Goal: Use online tool/utility: Use online tool/utility

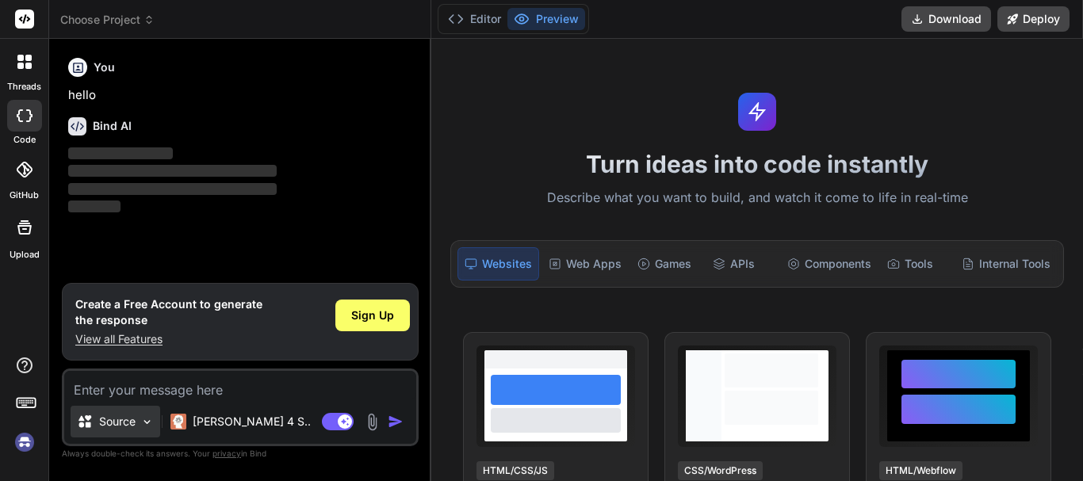
click at [144, 423] on img at bounding box center [146, 422] width 13 height 13
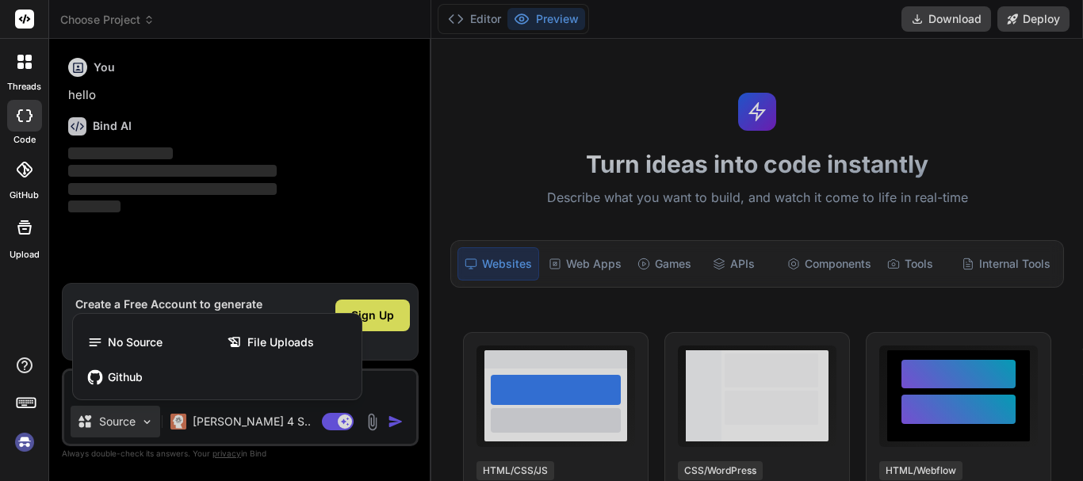
click at [138, 414] on div at bounding box center [541, 240] width 1083 height 481
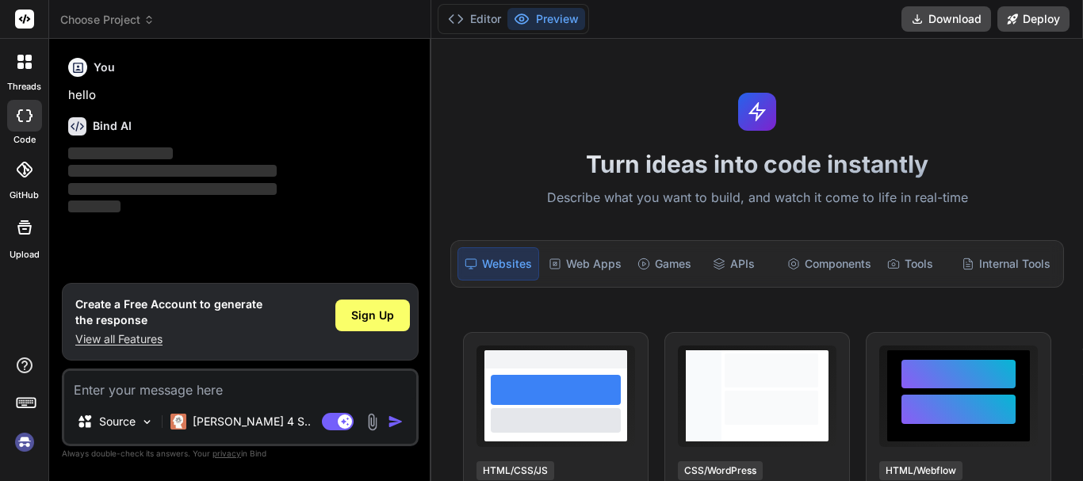
click at [372, 136] on div "Bind AI ‌ ‌ ‌ ‌" at bounding box center [241, 161] width 347 height 112
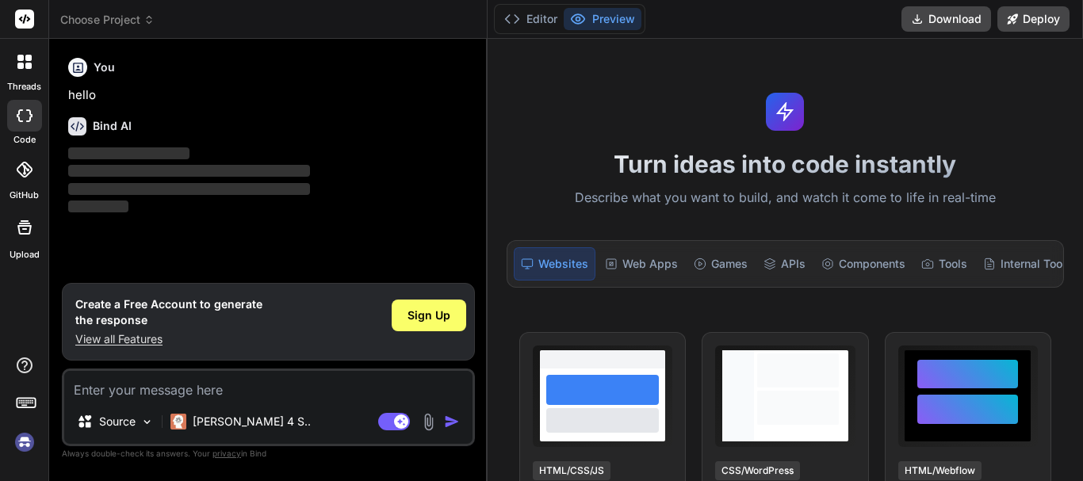
type textarea "x"
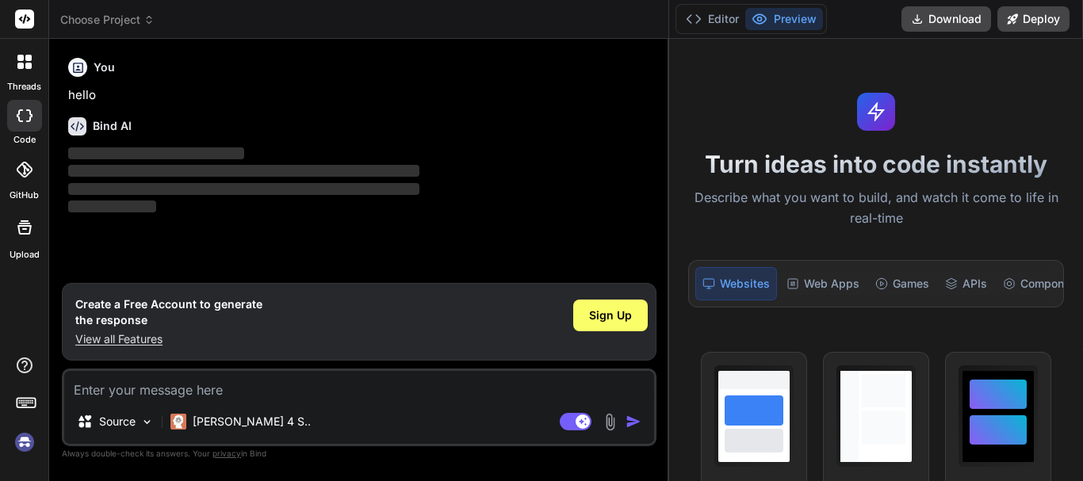
drag, startPoint x: 431, startPoint y: 190, endPoint x: 1033, endPoint y: 145, distance: 603.5
click at [1035, 145] on div "threads code GitHub Upload Choose Project Created with Pixso. Bind AI Web Searc…" at bounding box center [541, 240] width 1083 height 481
click at [260, 384] on textarea at bounding box center [359, 385] width 590 height 29
paste textarea "getInvestmentDetail?: AmountInvestedModel[];"
type textarea "getInvestmentDetail?: AmountInvestedModel[];"
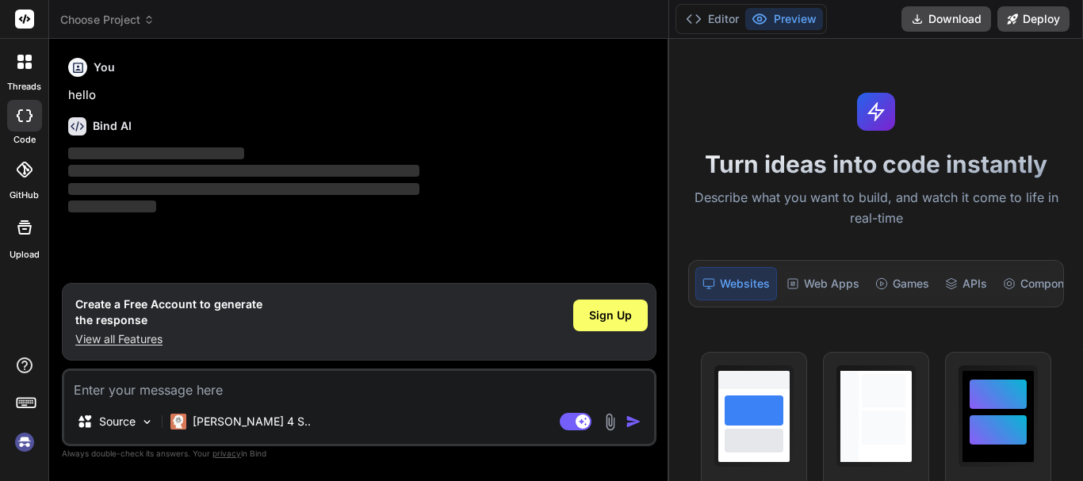
type textarea "x"
type textarea "getInvestmentDetail?: AmountInvestedModel[];"
type textarea "x"
type textarea "getInvestmentDetail?: AmountInvestedModel[]; i"
type textarea "x"
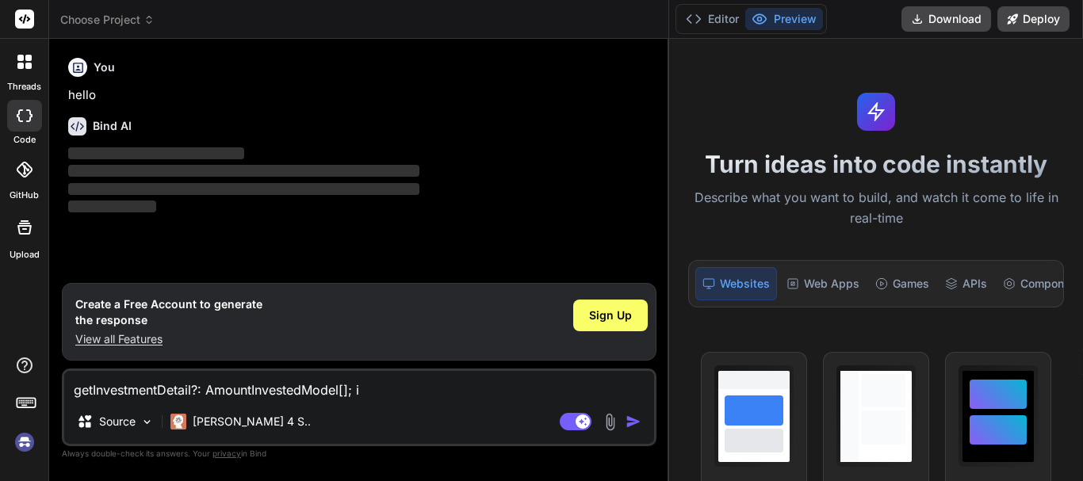
type textarea "getInvestmentDetail?: AmountInvestedModel[]; is"
type textarea "x"
type textarea "getInvestmentDetail?: AmountInvestedModel[]; is"
type textarea "x"
type textarea "getInvestmentDetail?: AmountInvestedModel[]; is i"
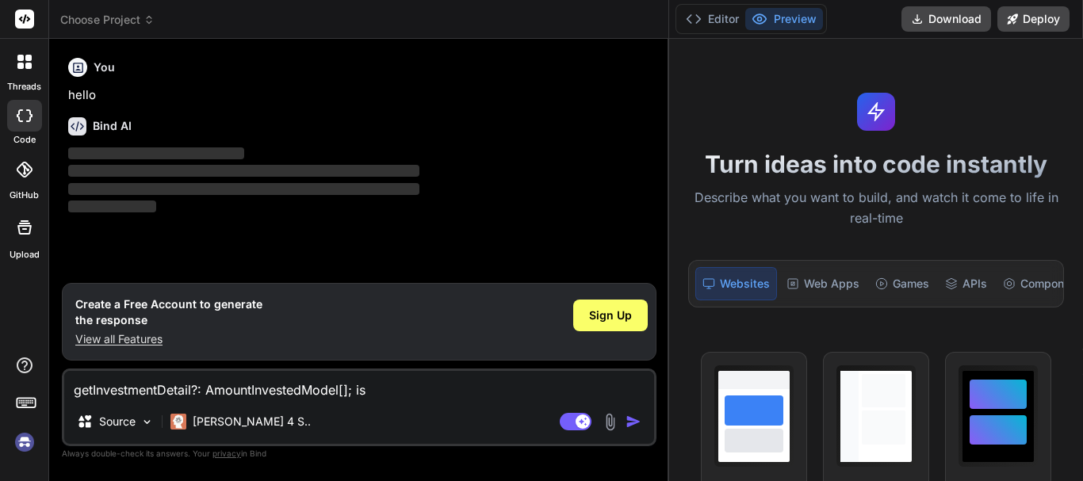
type textarea "x"
type textarea "getInvestmentDetail?: AmountInvestedModel[]; is it"
type textarea "x"
type textarea "getInvestmentDetail?: AmountInvestedModel[]; is it"
type textarea "x"
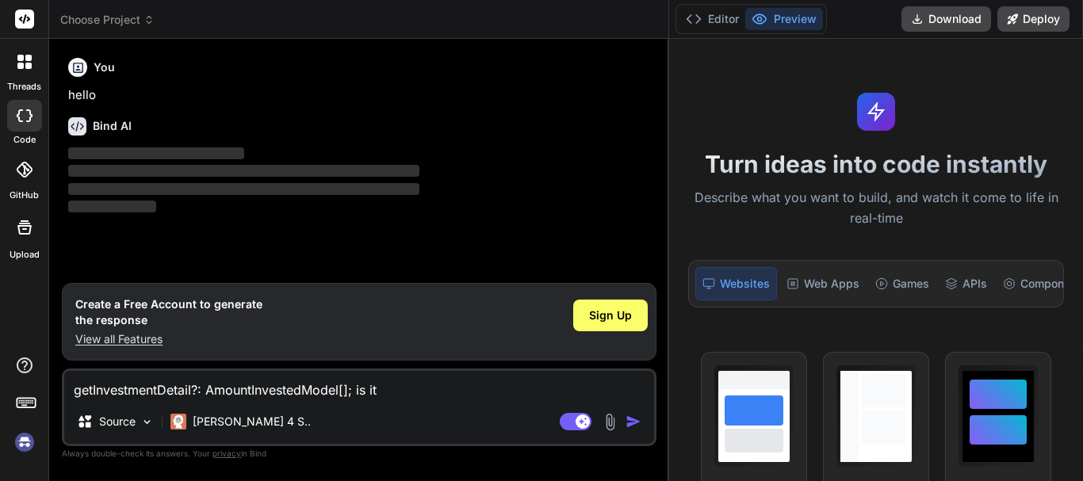
type textarea "getInvestmentDetail?: AmountInvestedModel[]; is it g"
type textarea "x"
type textarea "getInvestmentDetail?: AmountInvestedModel[]; is it go"
type textarea "x"
type textarea "getInvestmentDetail?: AmountInvestedModel[]; is it goo"
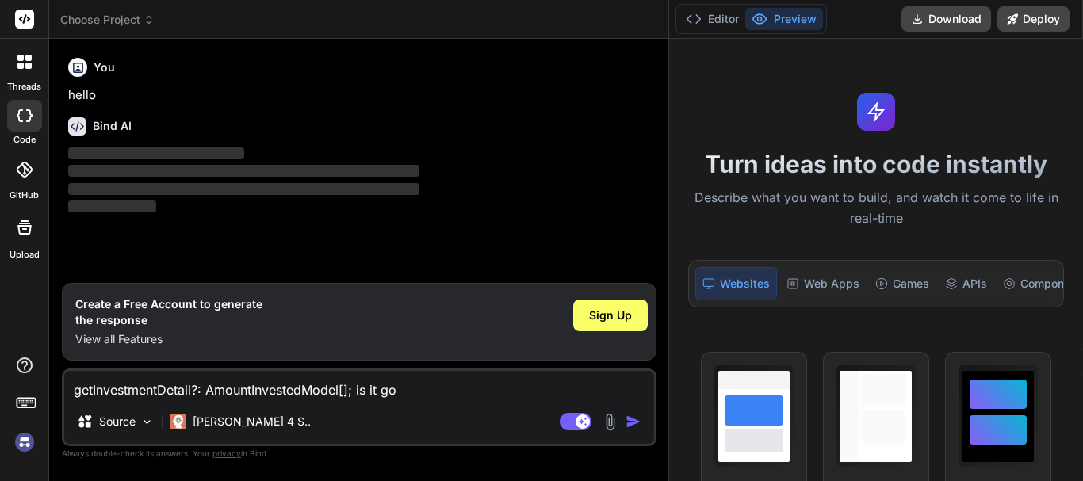
type textarea "x"
type textarea "getInvestmentDetail?: AmountInvestedModel[]; is it good"
type textarea "x"
type textarea "getInvestmentDetail?: AmountInvestedModel[]; is it good"
type textarea "x"
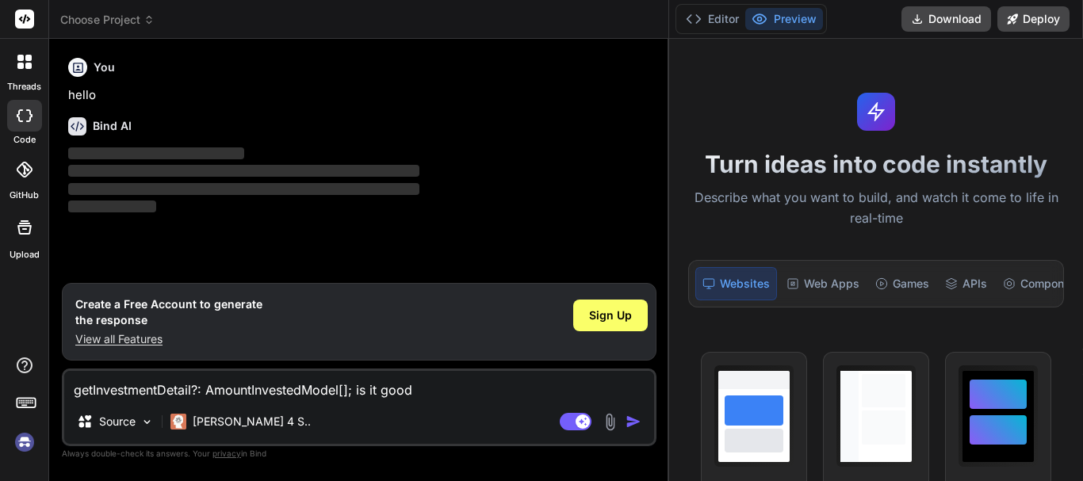
type textarea "getInvestmentDetail?: AmountInvestedModel[]; is it good p"
type textarea "x"
type textarea "getInvestmentDetail?: AmountInvestedModel[]; is it good pr"
type textarea "x"
type textarea "getInvestmentDetail?: AmountInvestedModel[]; is it good pra"
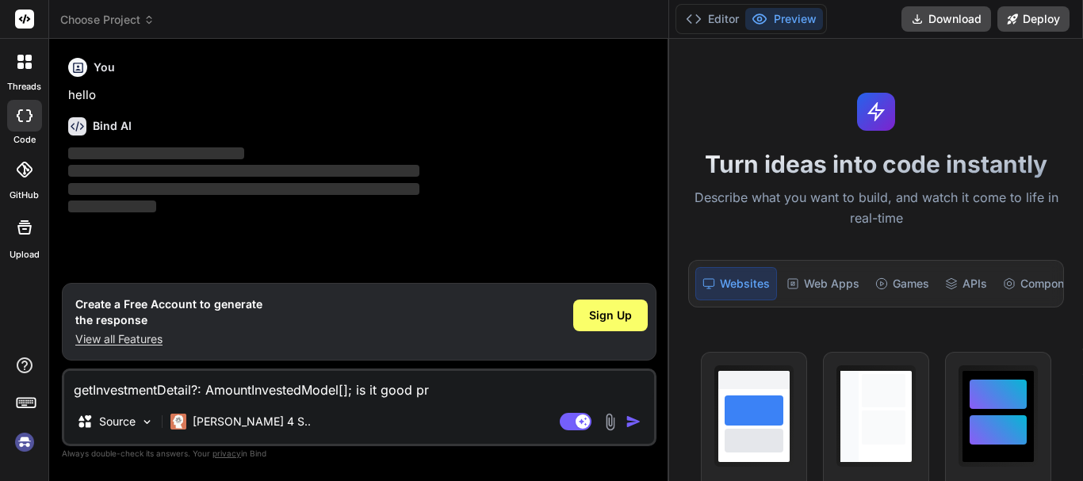
type textarea "x"
type textarea "getInvestmentDetail?: AmountInvestedModel[]; is it good prac"
type textarea "x"
type textarea "getInvestmentDetail?: AmountInvestedModel[]; is it good pract"
type textarea "x"
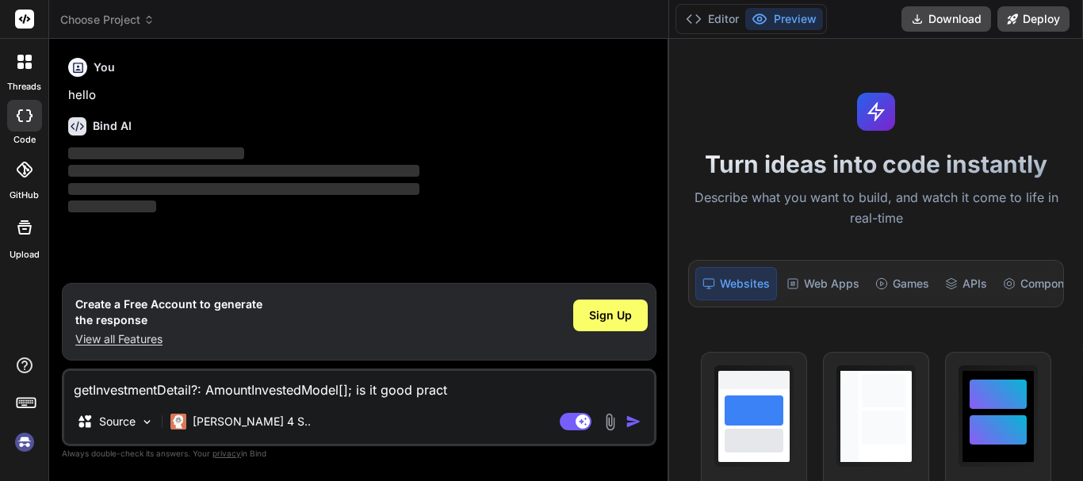
type textarea "getInvestmentDetail?: AmountInvestedModel[]; is it good practi"
type textarea "x"
type textarea "getInvestmentDetail?: AmountInvestedModel[]; is it good practic"
type textarea "x"
type textarea "getInvestmentDetail?: AmountInvestedModel[]; is it good practice"
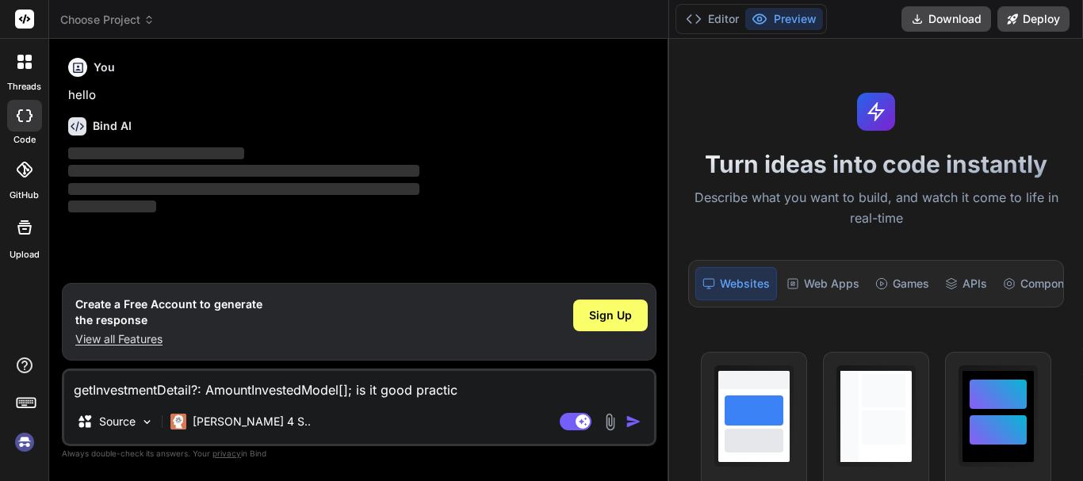
type textarea "x"
type textarea "getInvestmentDetail?: AmountInvestedModel[]; is it good practice"
click at [624, 416] on div "Agent Mode. When this toggle is activated, AI automatically makes decisions, re…" at bounding box center [602, 421] width 91 height 19
click at [631, 420] on img "button" at bounding box center [634, 422] width 16 height 16
